Goal: Task Accomplishment & Management: Manage account settings

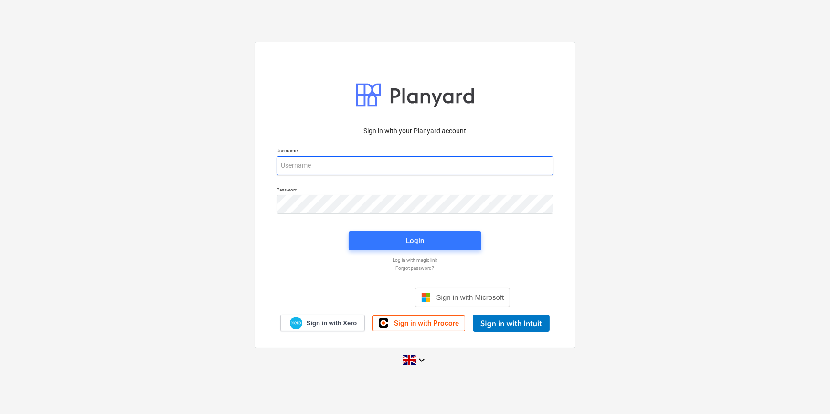
click at [285, 170] on input "email" at bounding box center [414, 165] width 277 height 19
type input "[PERSON_NAME][EMAIL_ADDRESS][PERSON_NAME][DOMAIN_NAME]"
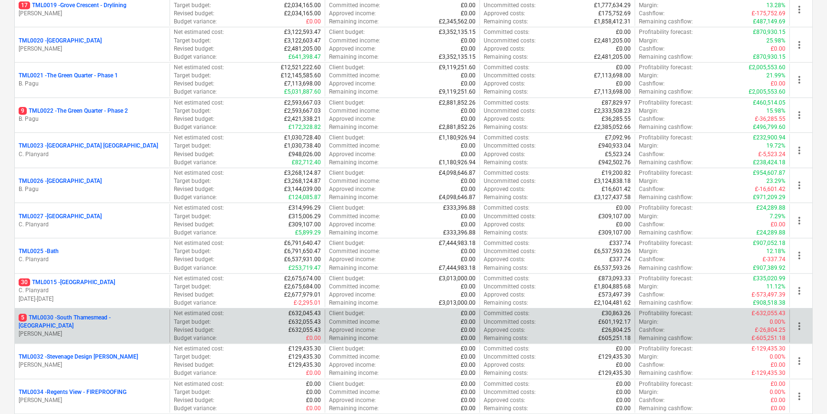
scroll to position [825, 0]
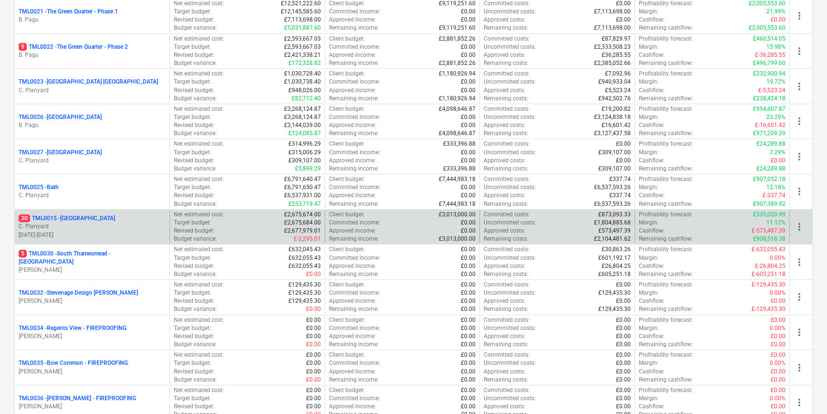
click at [94, 220] on p "30 TML0015 - [GEOGRAPHIC_DATA]" at bounding box center [67, 218] width 96 height 8
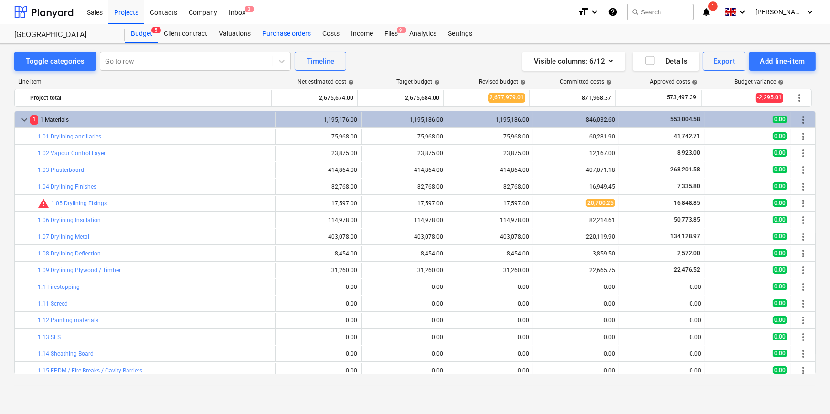
click at [267, 32] on div "Purchase orders" at bounding box center [286, 33] width 60 height 19
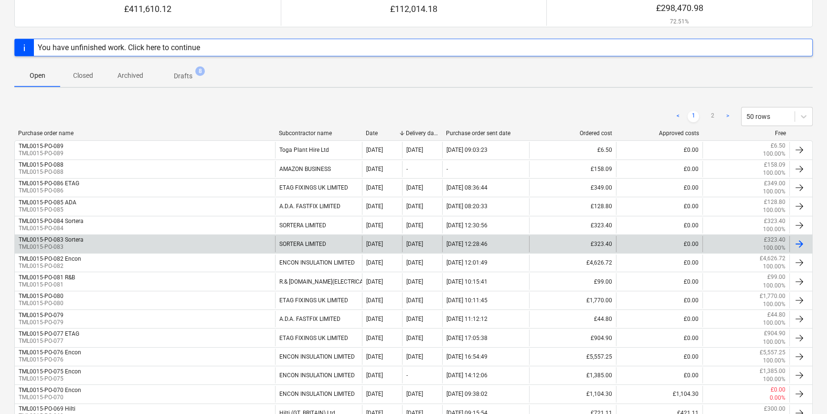
scroll to position [130, 0]
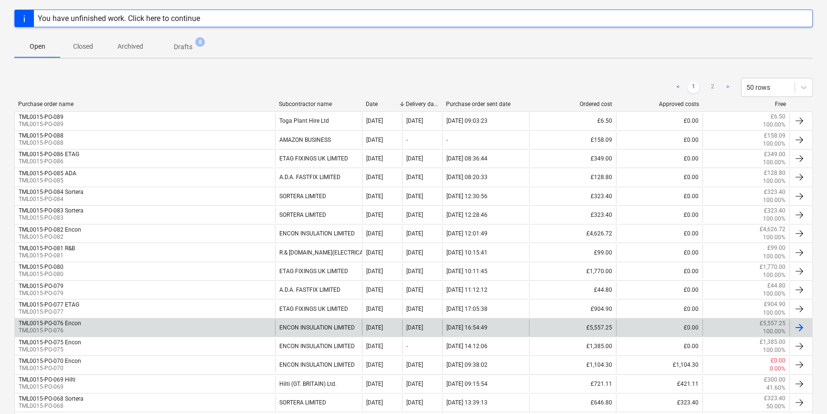
click at [173, 329] on div "TML0015-PO-076 Encon TML0015-PO-076" at bounding box center [145, 327] width 260 height 16
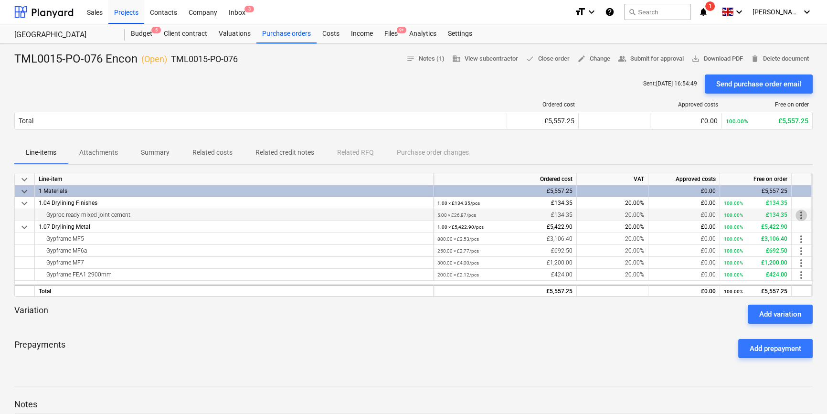
click at [662, 215] on span "more_vert" at bounding box center [800, 215] width 11 height 11
click at [662, 215] on li "Edit" at bounding box center [808, 215] width 28 height 22
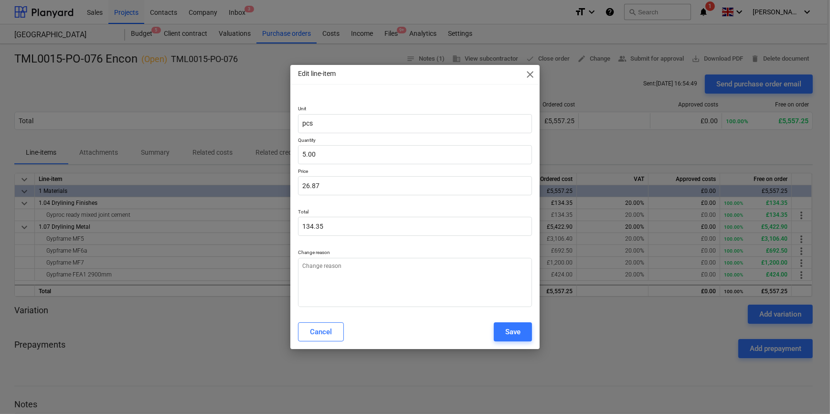
type textarea "x"
drag, startPoint x: 325, startPoint y: 187, endPoint x: 296, endPoint y: 188, distance: 28.7
click at [296, 188] on div "Unit pcs Quantity 5.00 Price 26.87 Total 134.35 Change reason" at bounding box center [414, 204] width 249 height 220
type textarea "x"
type input "0.00"
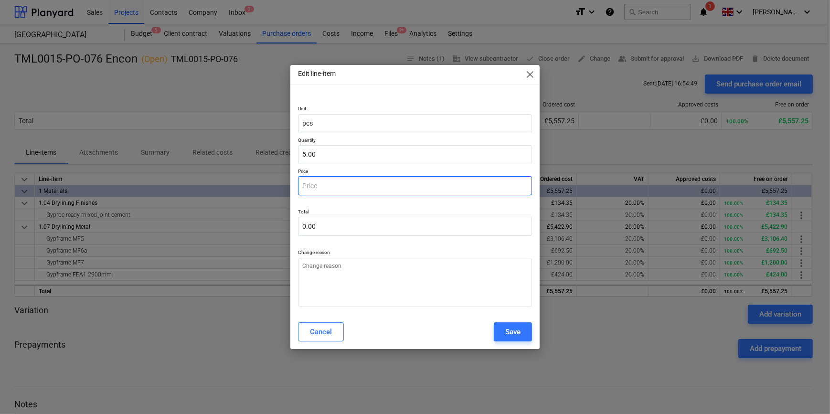
type input "3"
type textarea "x"
type input "15.00"
type input "31"
type textarea "x"
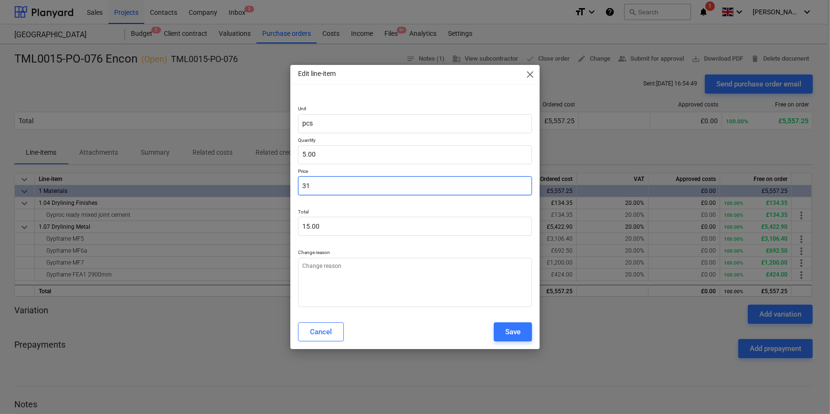
type input "155.00"
type input "31."
type textarea "x"
type input "31.3"
type textarea "x"
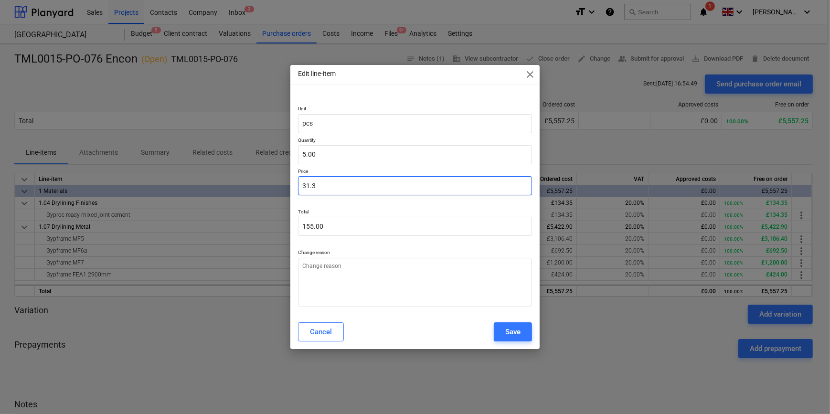
type input "156.50"
type input "31.37"
type textarea "x"
type input "156.85"
type input "31.37"
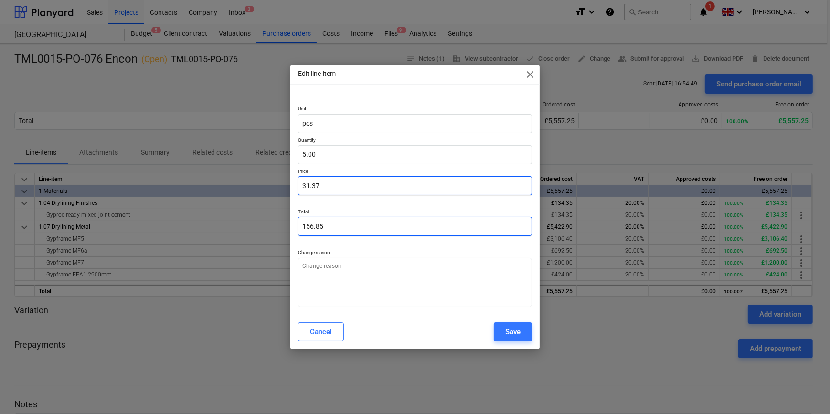
type textarea "x"
click at [314, 184] on input "31.37" at bounding box center [414, 185] width 233 height 19
type input "31.7"
type textarea "x"
type input "158.50"
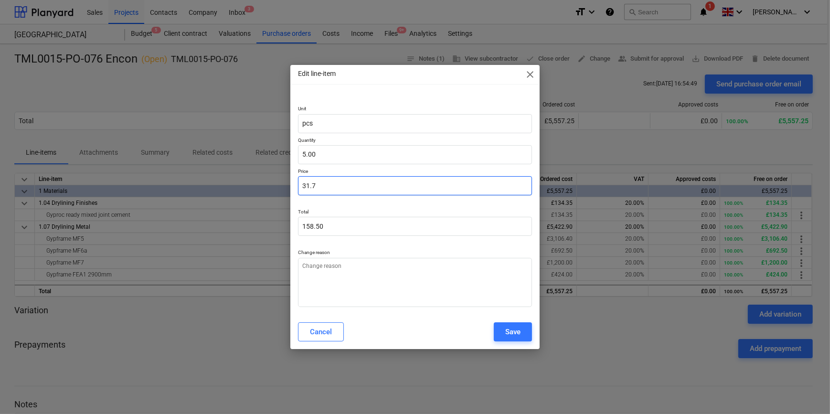
type input "31.87"
type textarea "x"
type input "159.35"
type input "31.87"
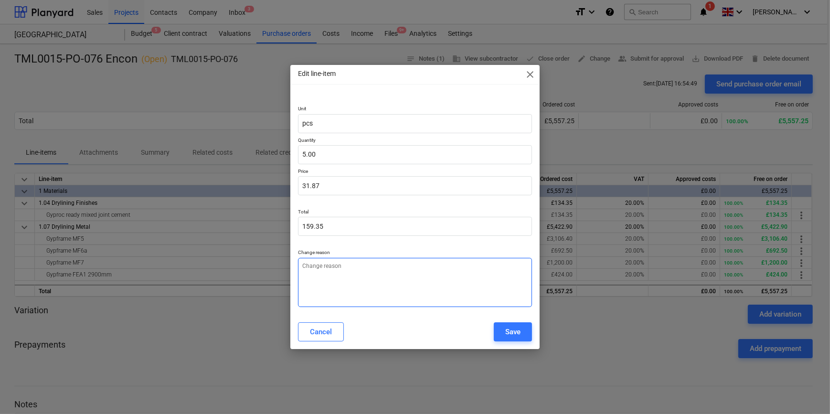
type textarea "x"
click at [308, 268] on textarea at bounding box center [414, 282] width 233 height 49
type textarea "p"
type textarea "x"
type textarea "pr"
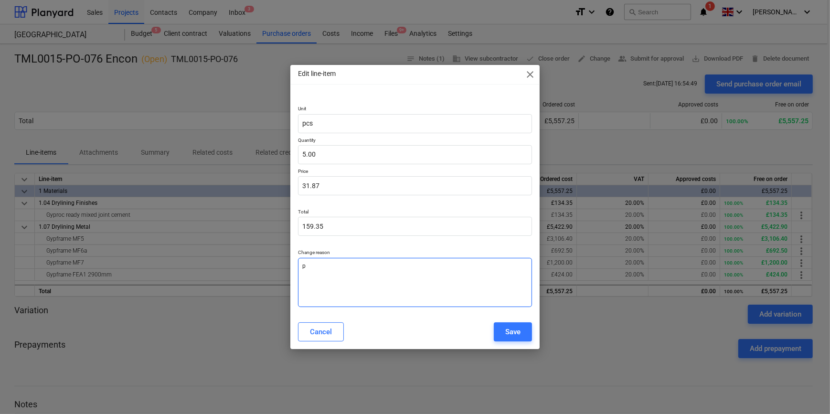
type textarea "x"
type textarea "pri"
type textarea "x"
type textarea "pric"
type textarea "x"
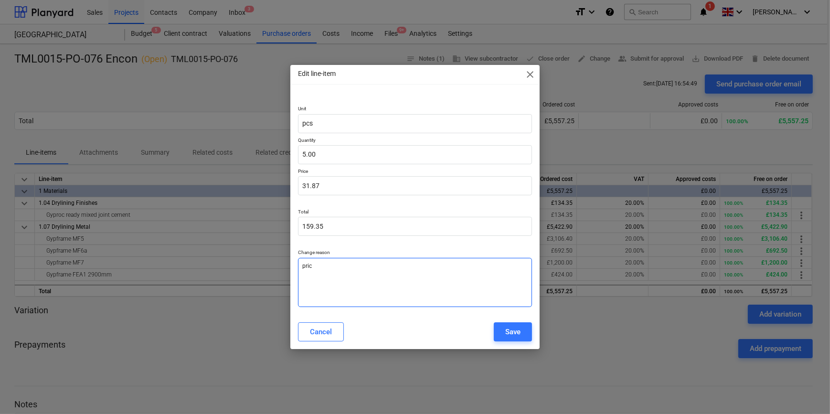
type textarea "price"
type textarea "x"
type textarea "price"
type textarea "x"
type textarea "price &"
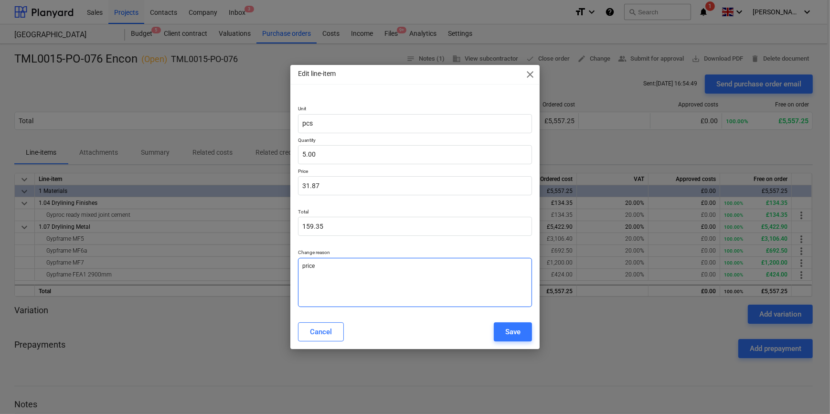
type textarea "x"
type textarea "price &"
type textarea "x"
type textarea "price & p"
type textarea "x"
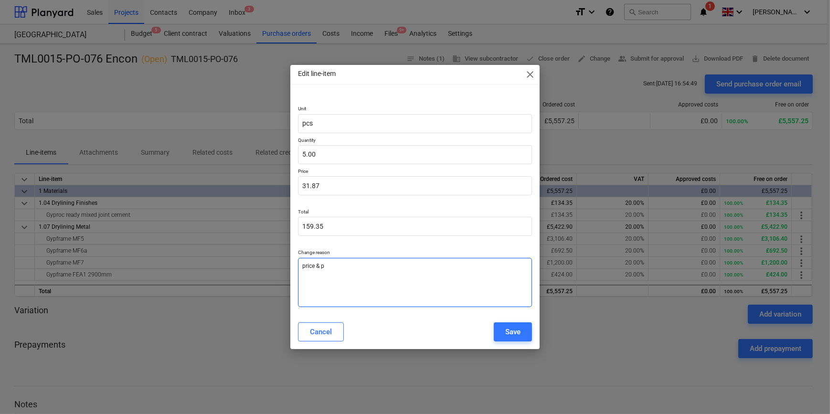
type textarea "price & pr"
type textarea "x"
type textarea "price & pro"
type textarea "x"
type textarea "price & prod"
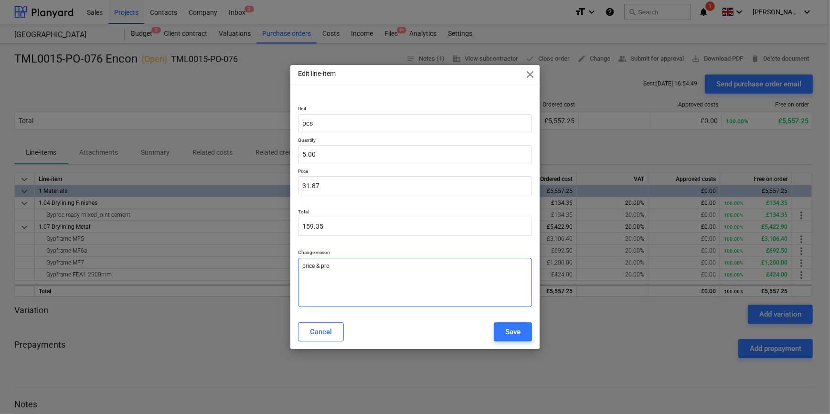
type textarea "x"
type textarea "price & produ"
type textarea "x"
type textarea "price & produc"
type textarea "x"
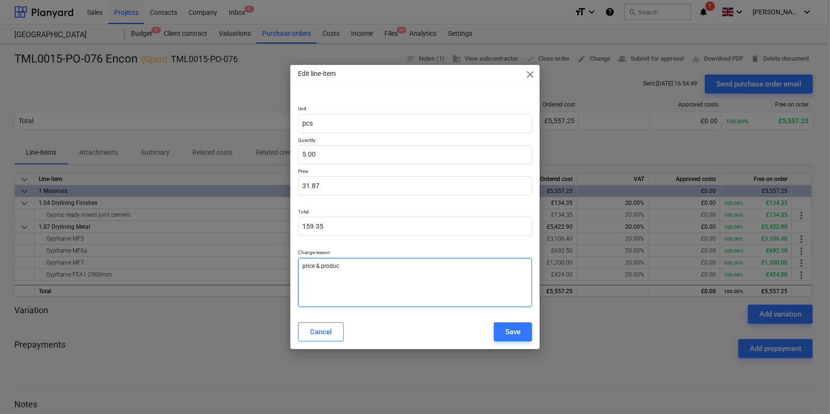
type textarea "price & product"
type textarea "x"
type textarea "price & product"
click at [511, 331] on div "Save" at bounding box center [512, 332] width 15 height 12
type textarea "x"
